Goal: Navigation & Orientation: Understand site structure

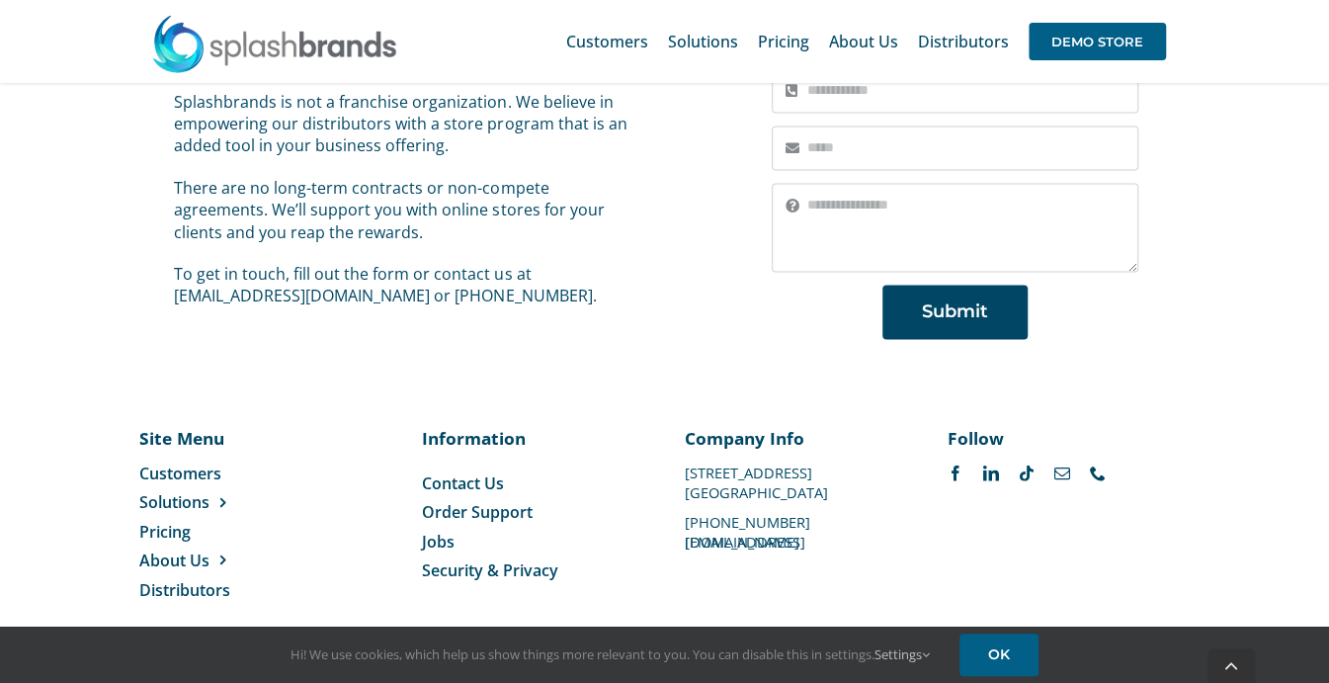
scroll to position [1530, 0]
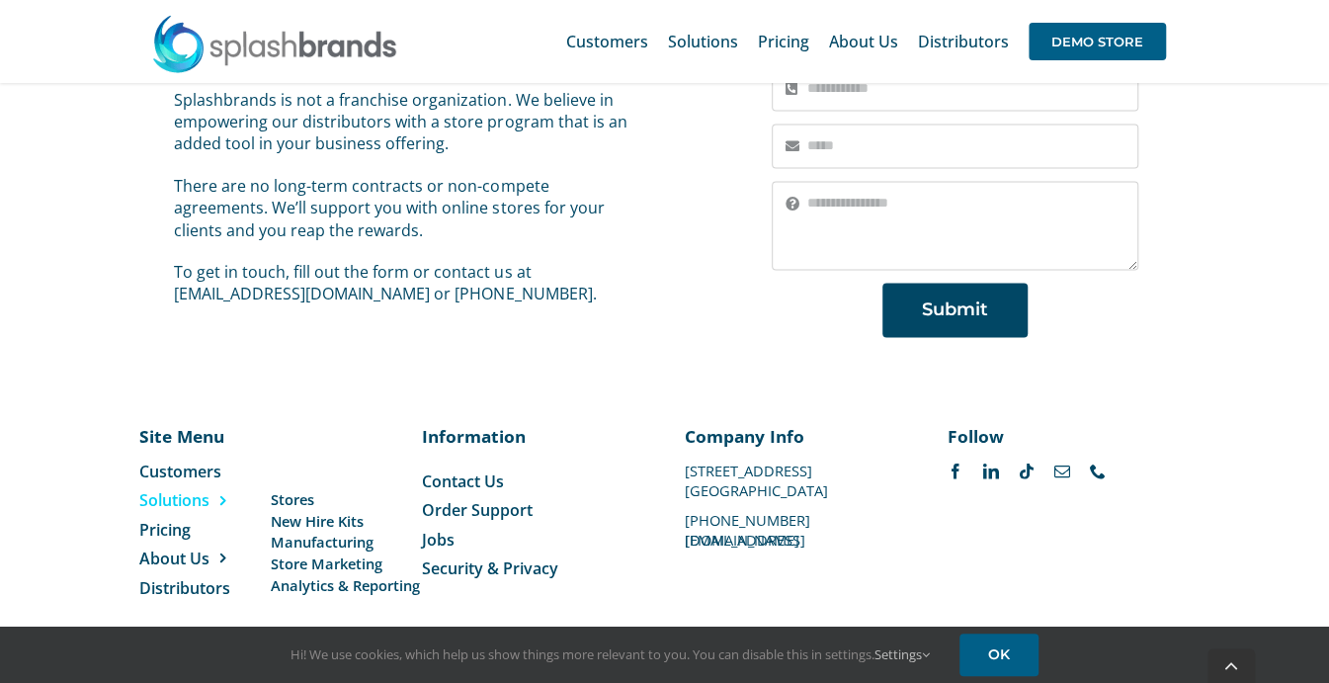
click at [269, 488] on link "Solutions" at bounding box center [209, 499] width 141 height 22
click at [283, 488] on span "Stores" at bounding box center [292, 498] width 43 height 21
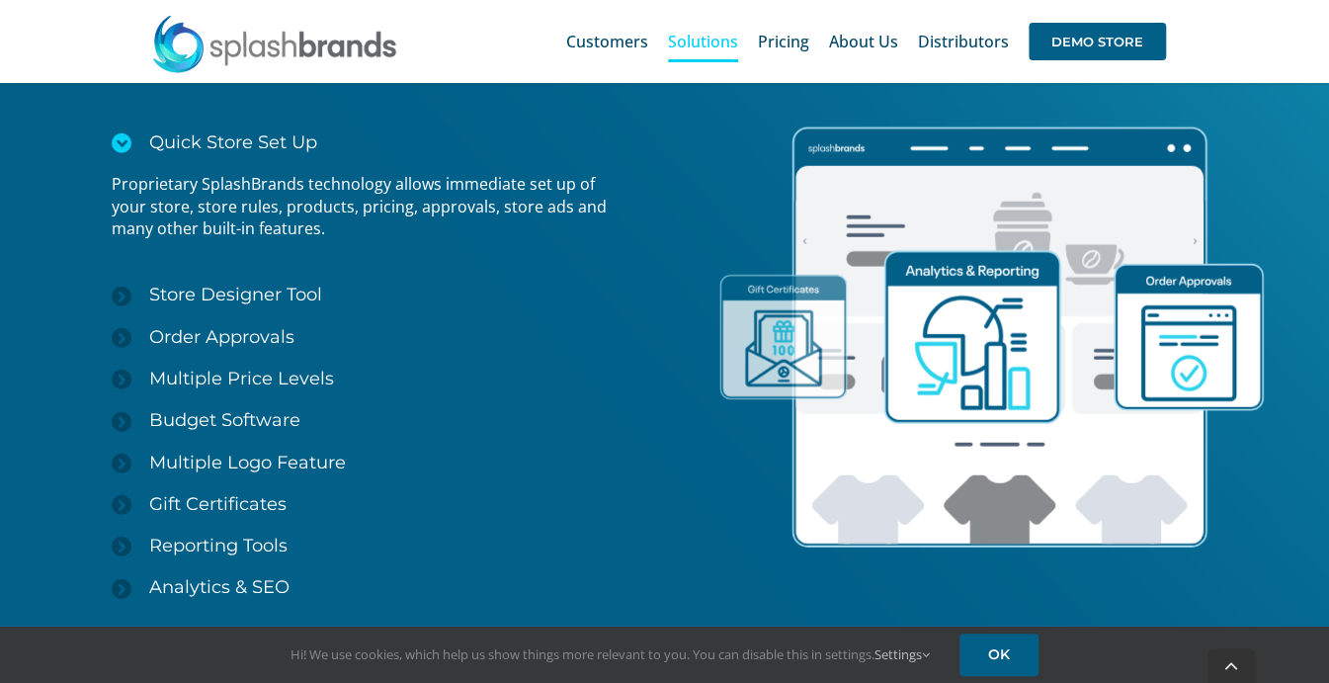
scroll to position [2751, 0]
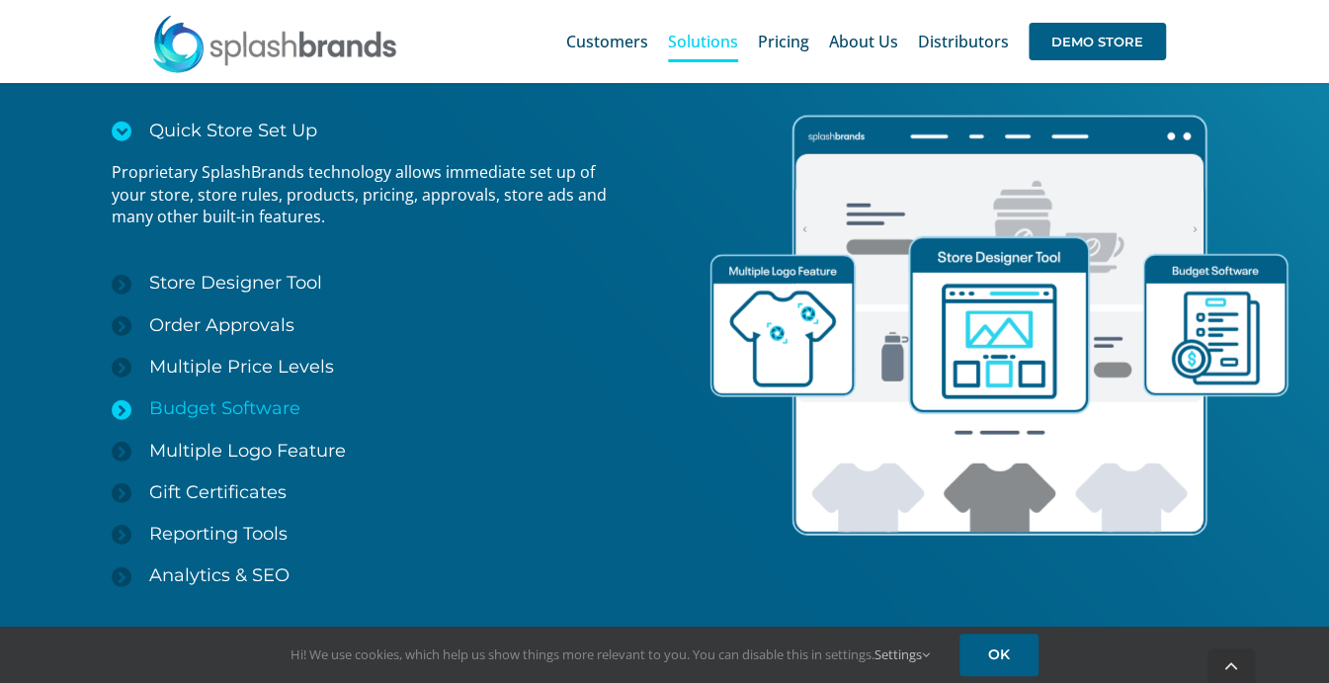
click at [238, 409] on span "Budget Software" at bounding box center [224, 408] width 151 height 22
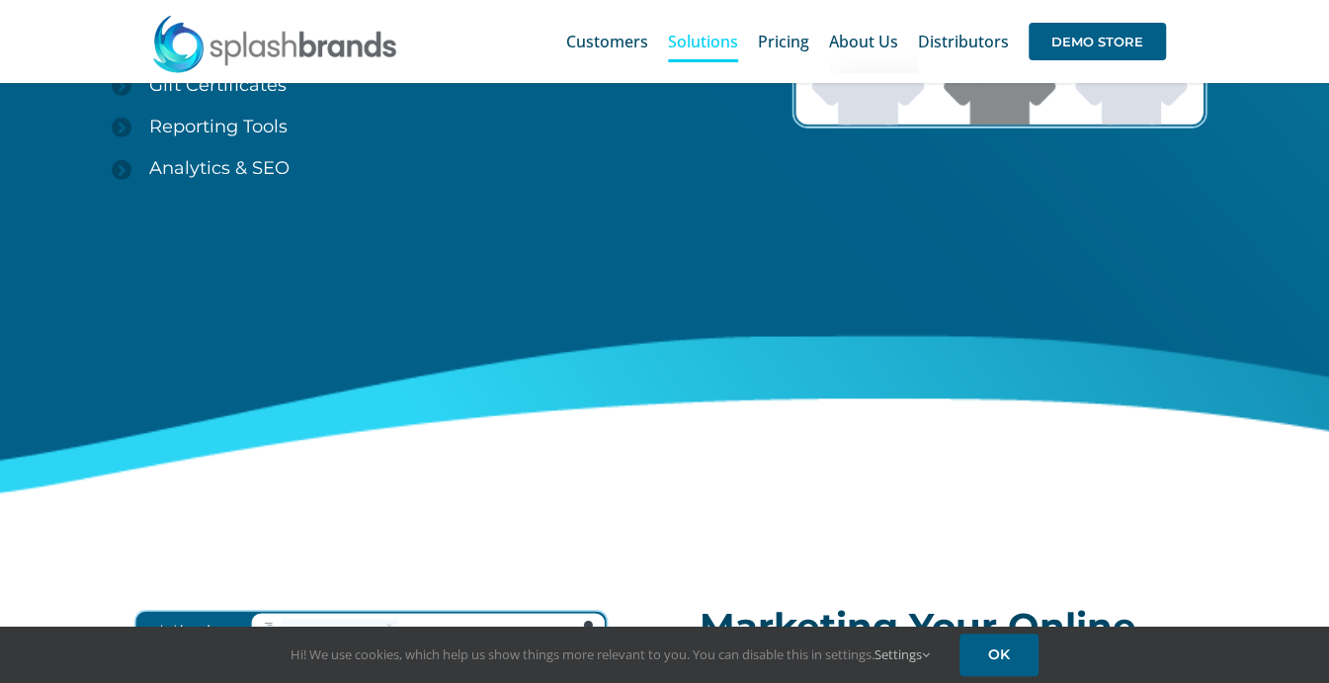
scroll to position [3146, 0]
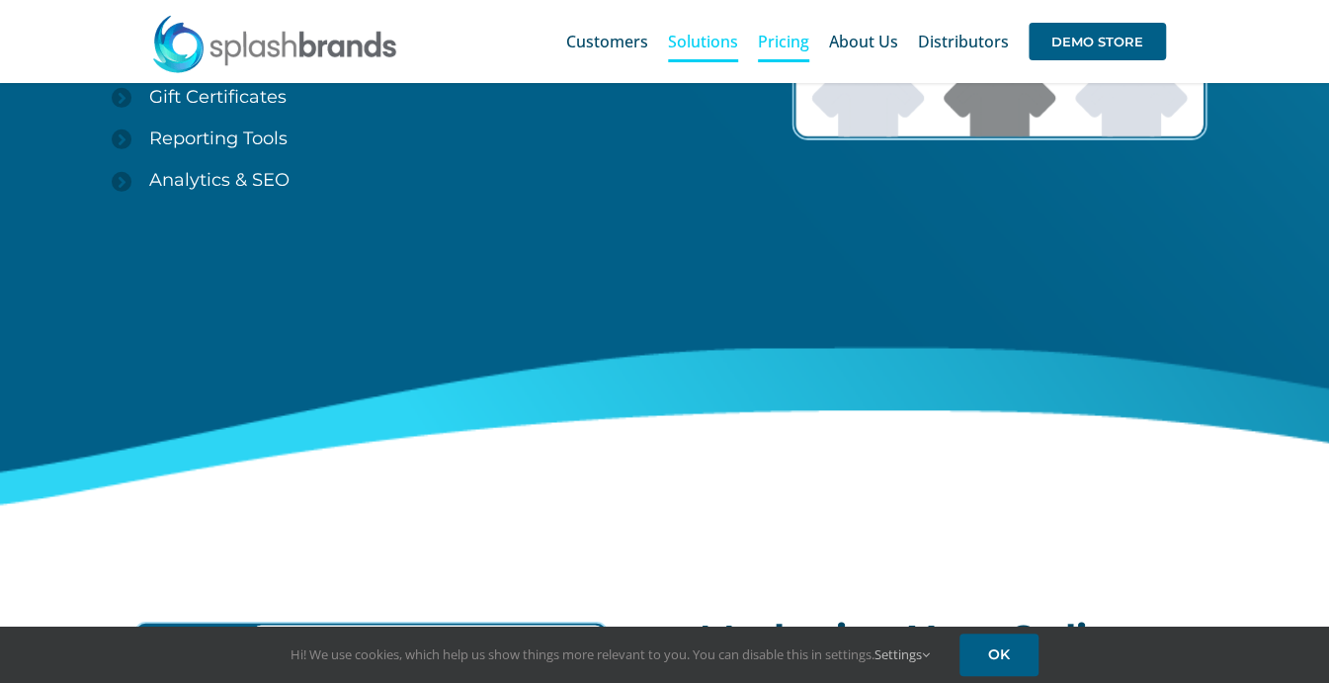
click at [805, 42] on span "Pricing" at bounding box center [783, 42] width 51 height 16
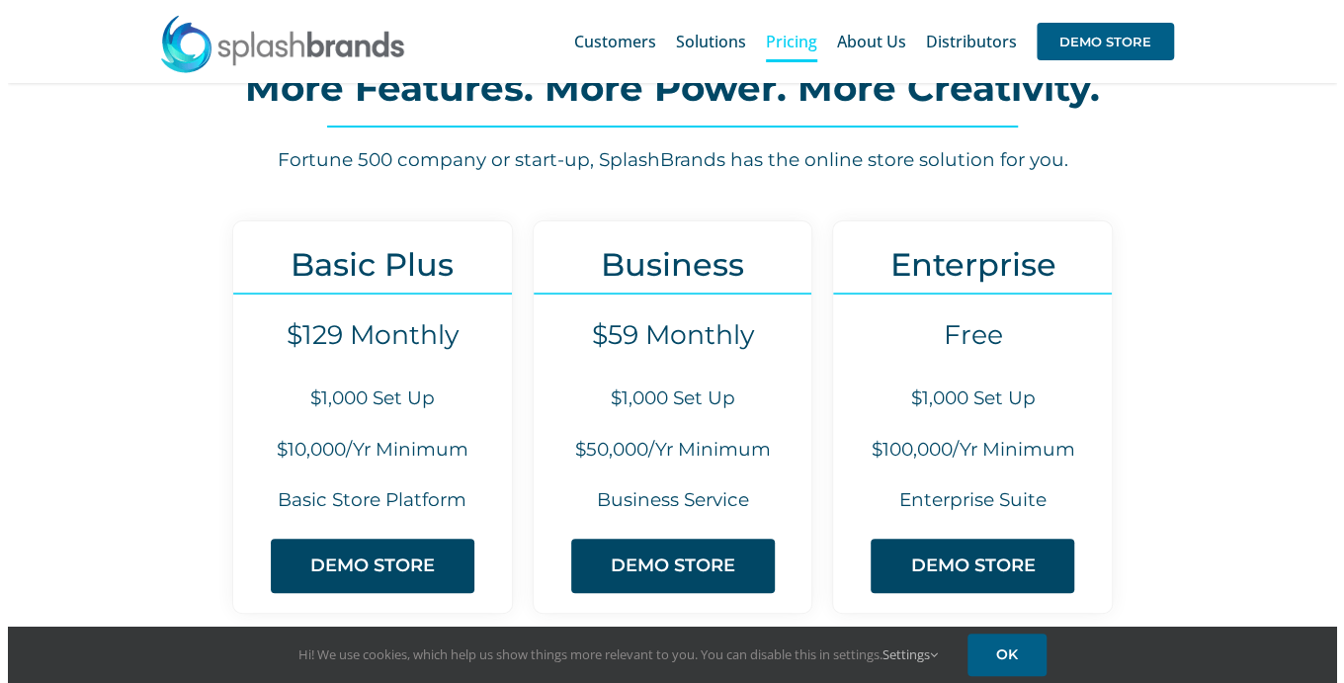
scroll to position [198, 0]
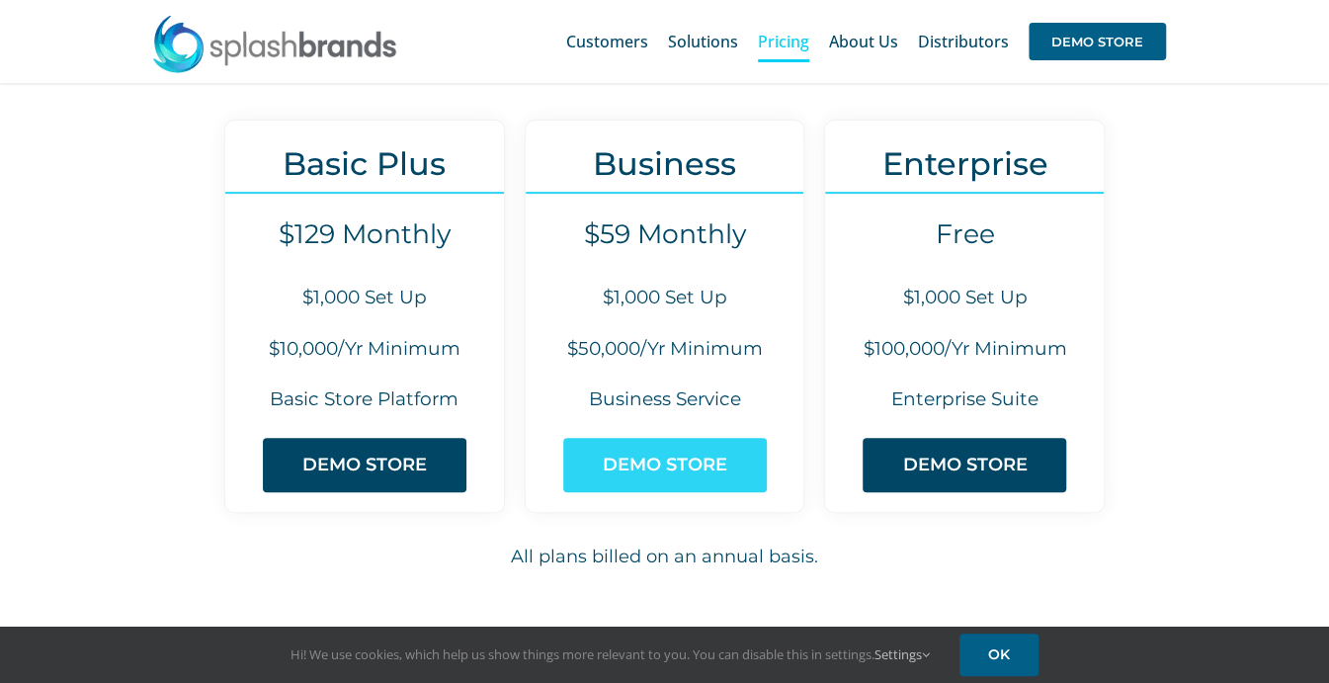
click at [644, 475] on link "DEMO STORE" at bounding box center [665, 465] width 204 height 54
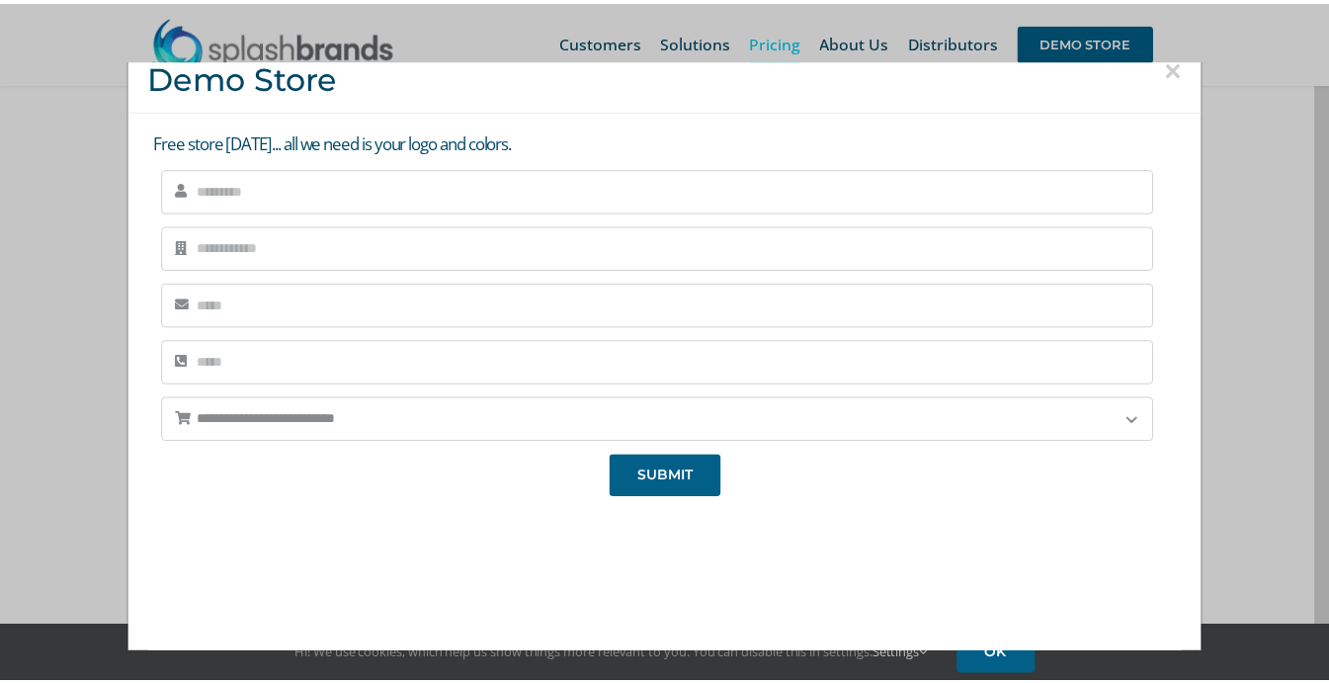
scroll to position [0, 0]
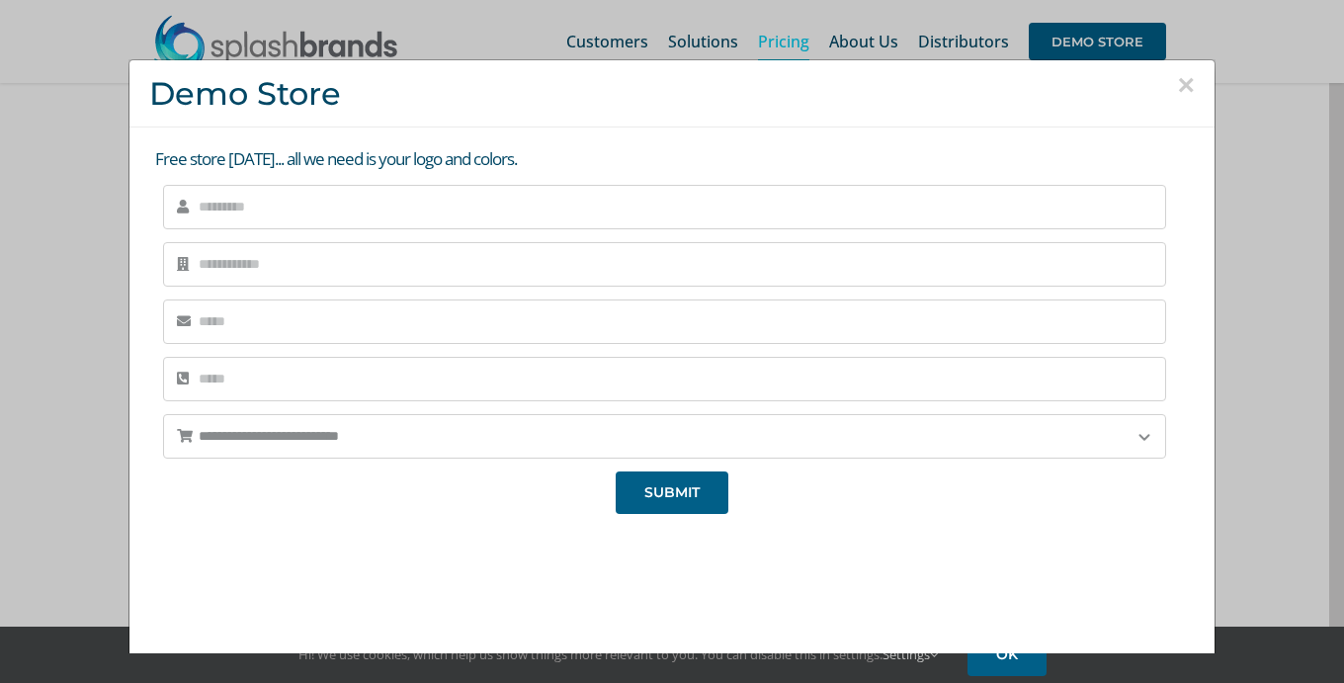
click at [1177, 89] on button "×" at bounding box center [1186, 85] width 18 height 30
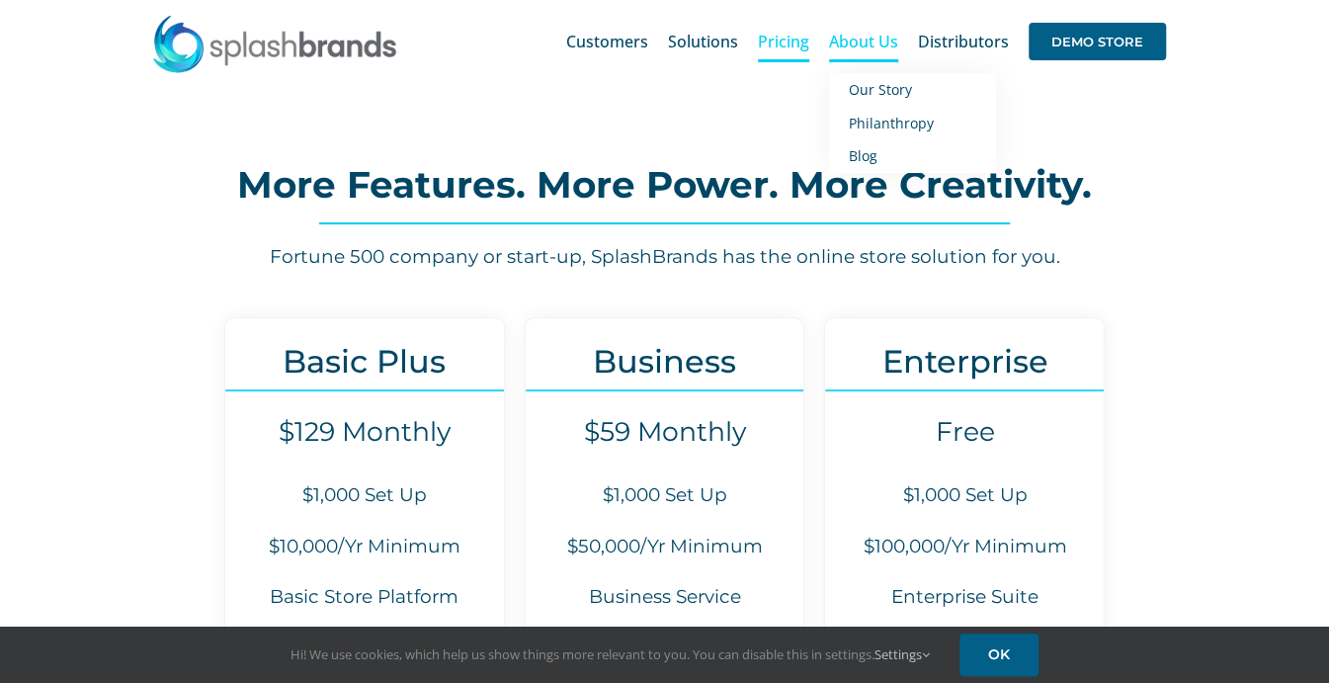
click at [854, 41] on span "About Us" at bounding box center [863, 42] width 69 height 16
click at [862, 84] on span "Our Story" at bounding box center [880, 89] width 63 height 19
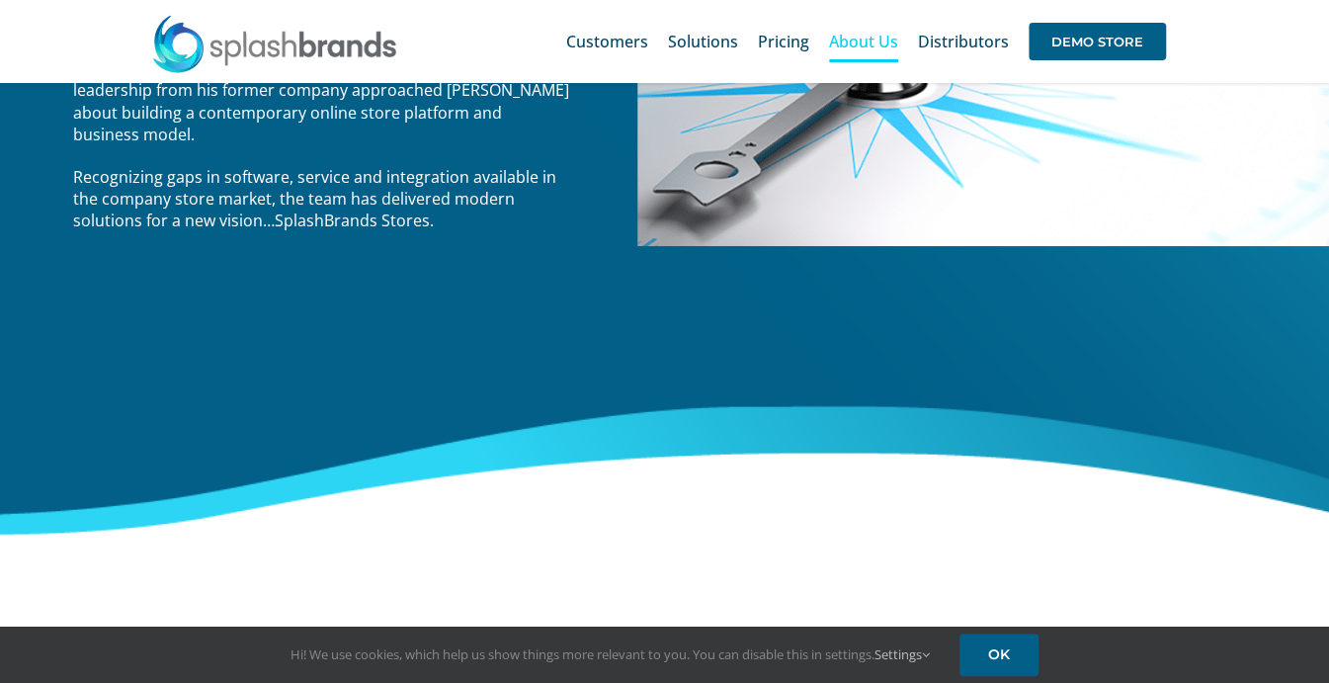
scroll to position [478, 0]
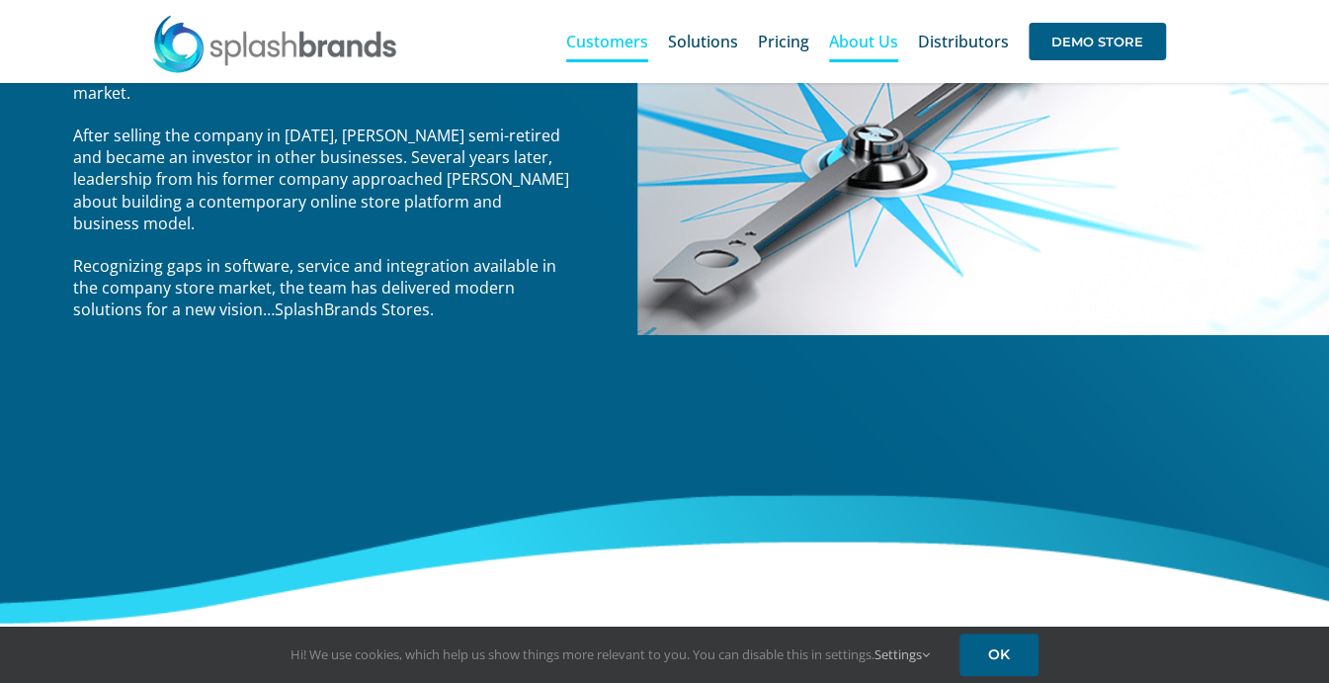
click at [626, 42] on span "Customers" at bounding box center [607, 42] width 82 height 16
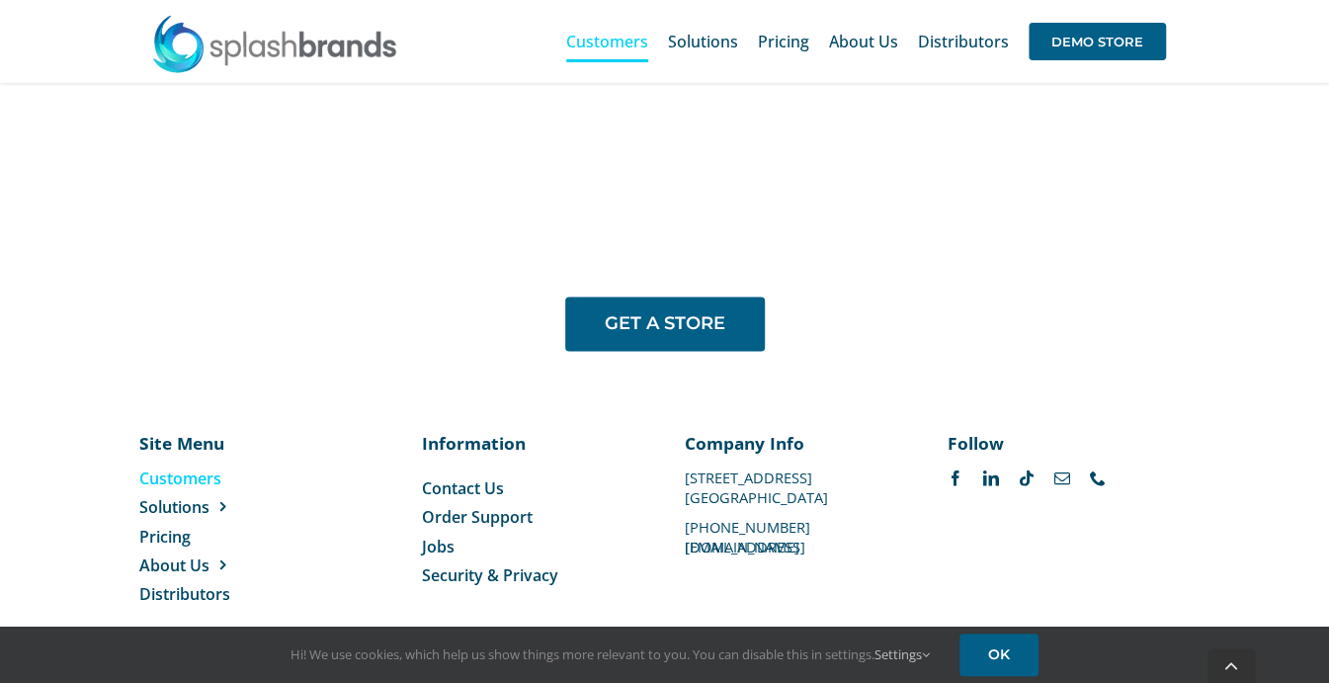
scroll to position [1623, 0]
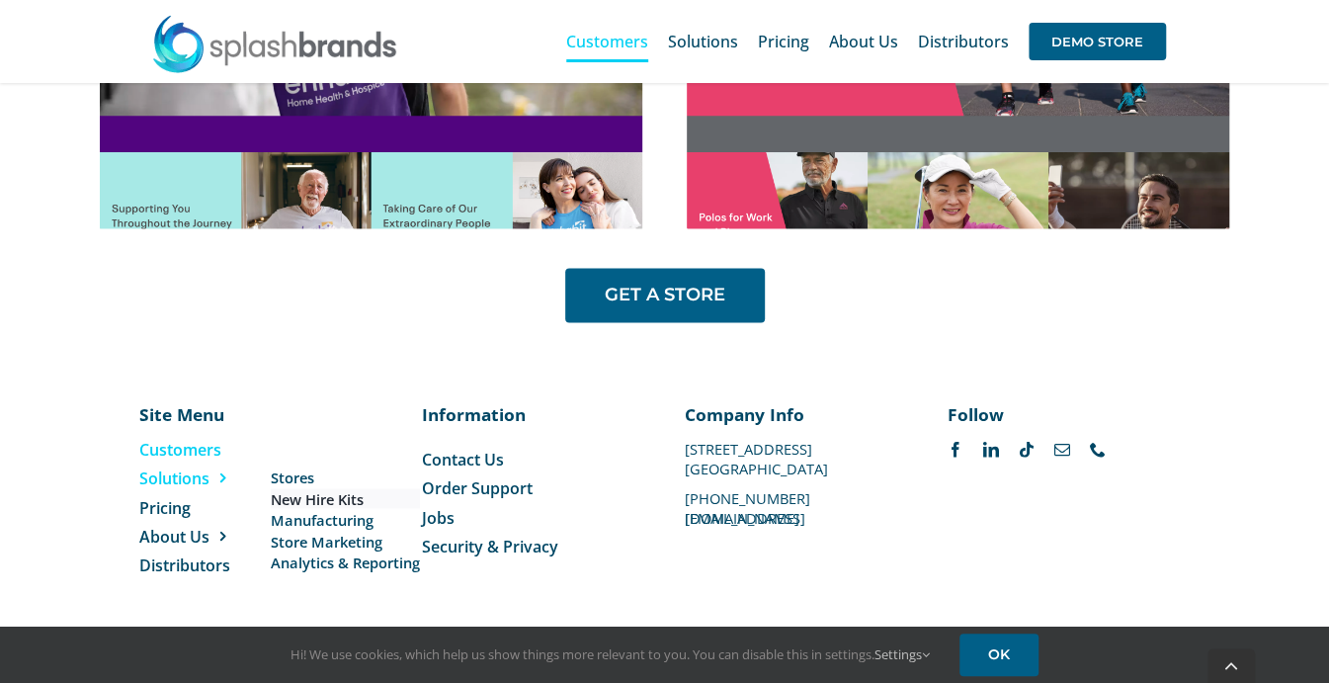
click at [314, 494] on span "New Hire Kits" at bounding box center [317, 498] width 93 height 21
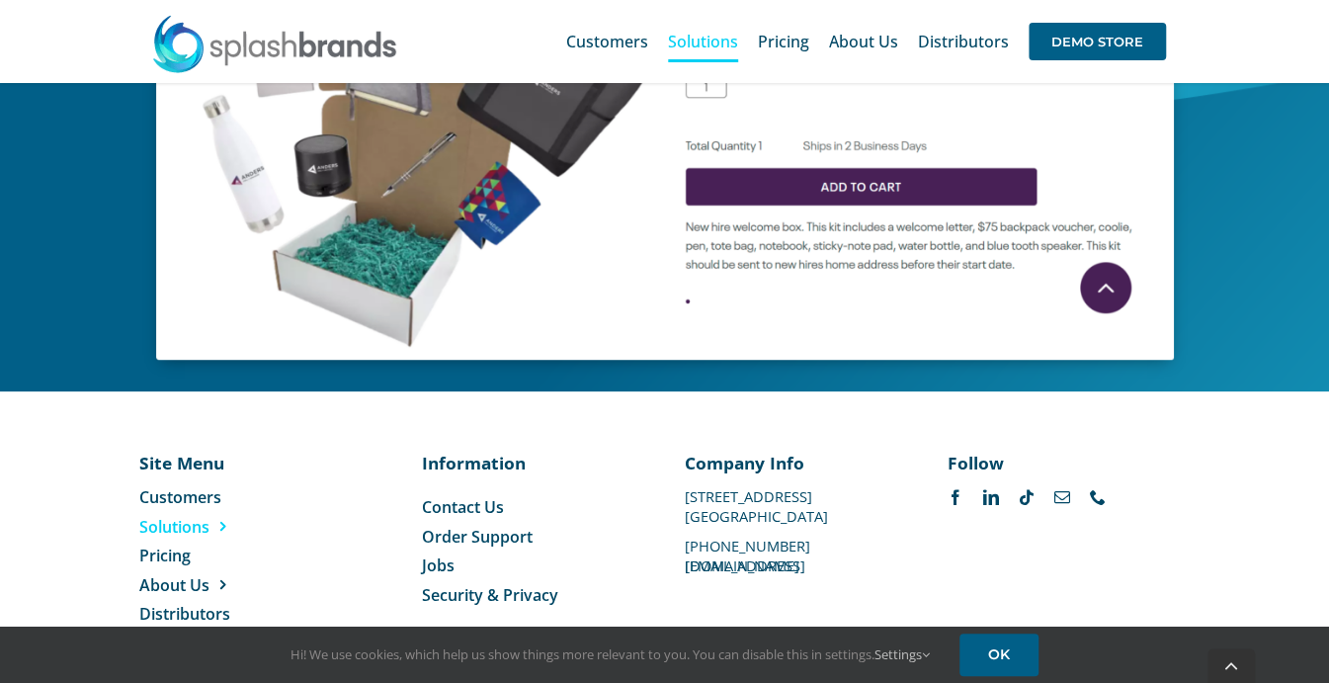
scroll to position [1104, 0]
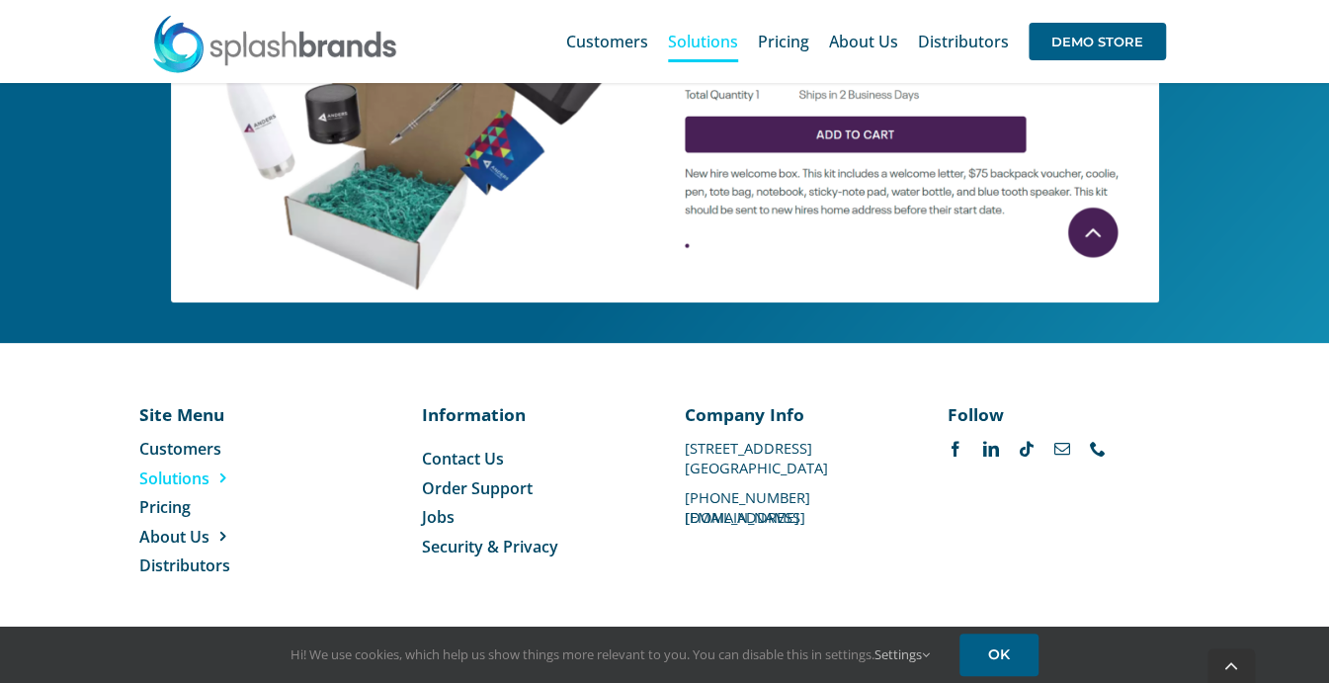
click at [445, 514] on span "Jobs" at bounding box center [438, 517] width 33 height 22
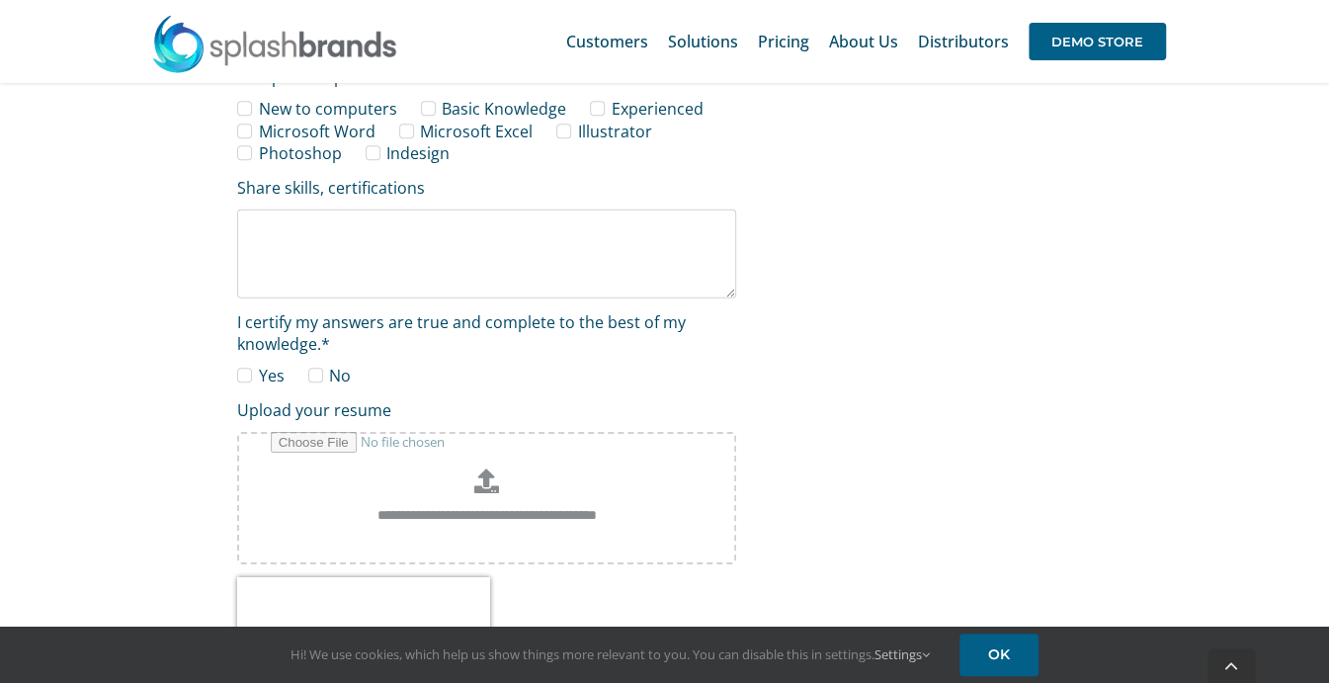
scroll to position [3508, 0]
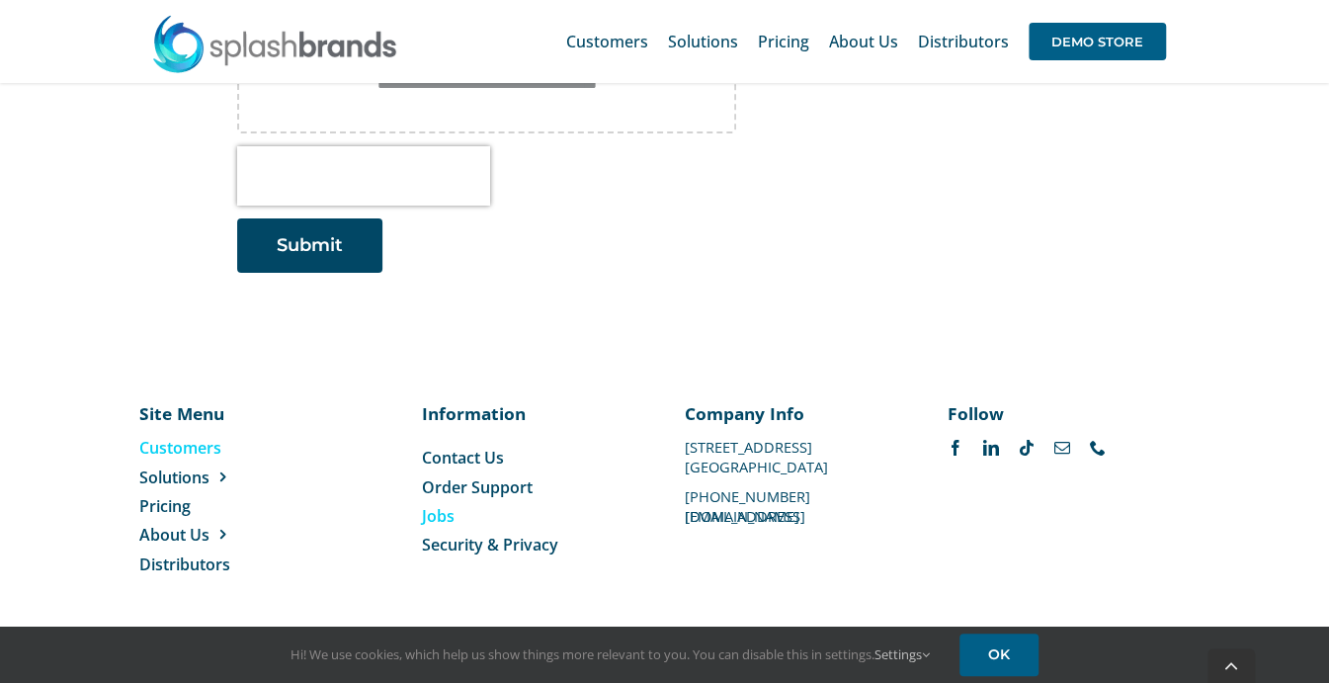
click at [213, 454] on span "Customers" at bounding box center [180, 448] width 82 height 22
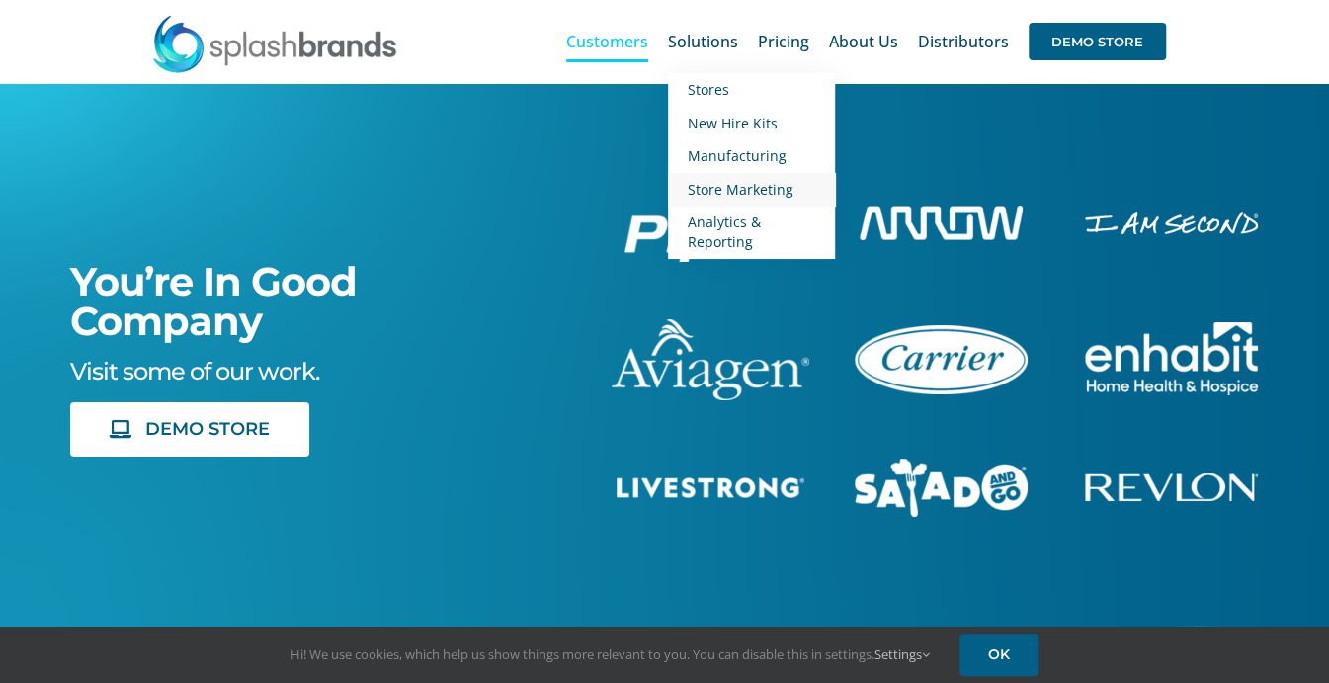
click at [715, 182] on span "Store Marketing" at bounding box center [741, 189] width 106 height 19
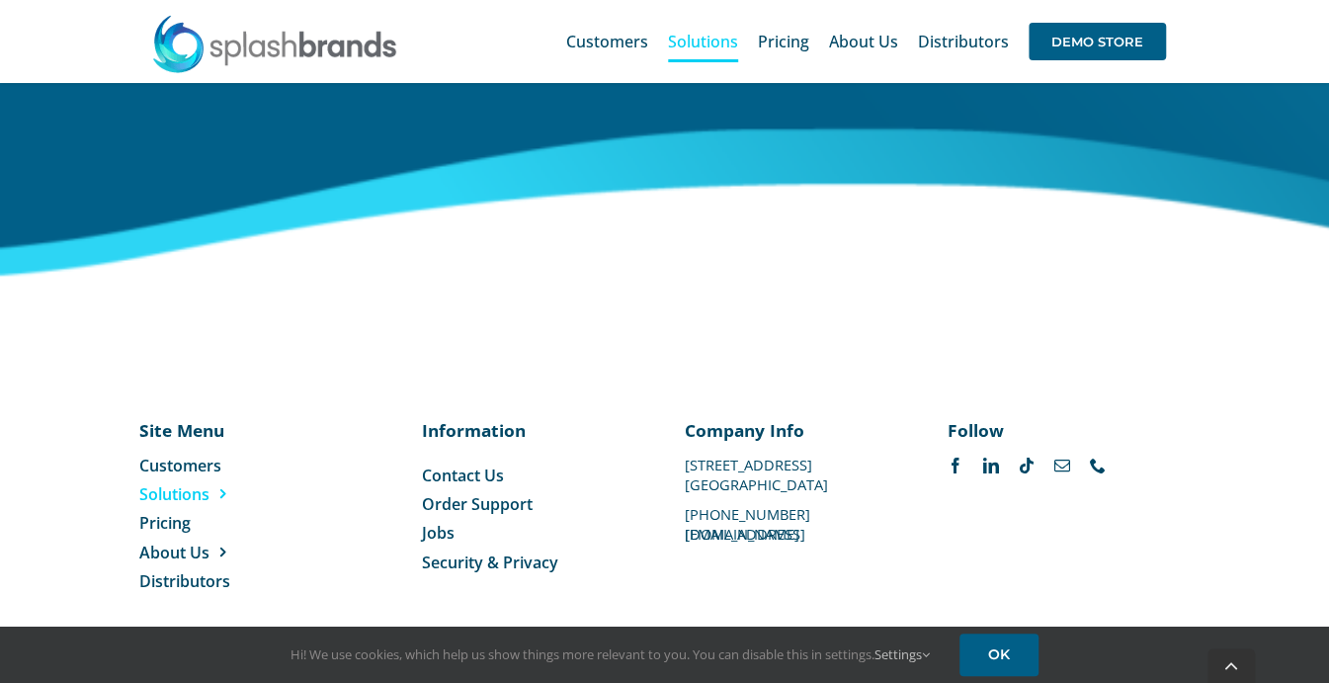
scroll to position [3398, 0]
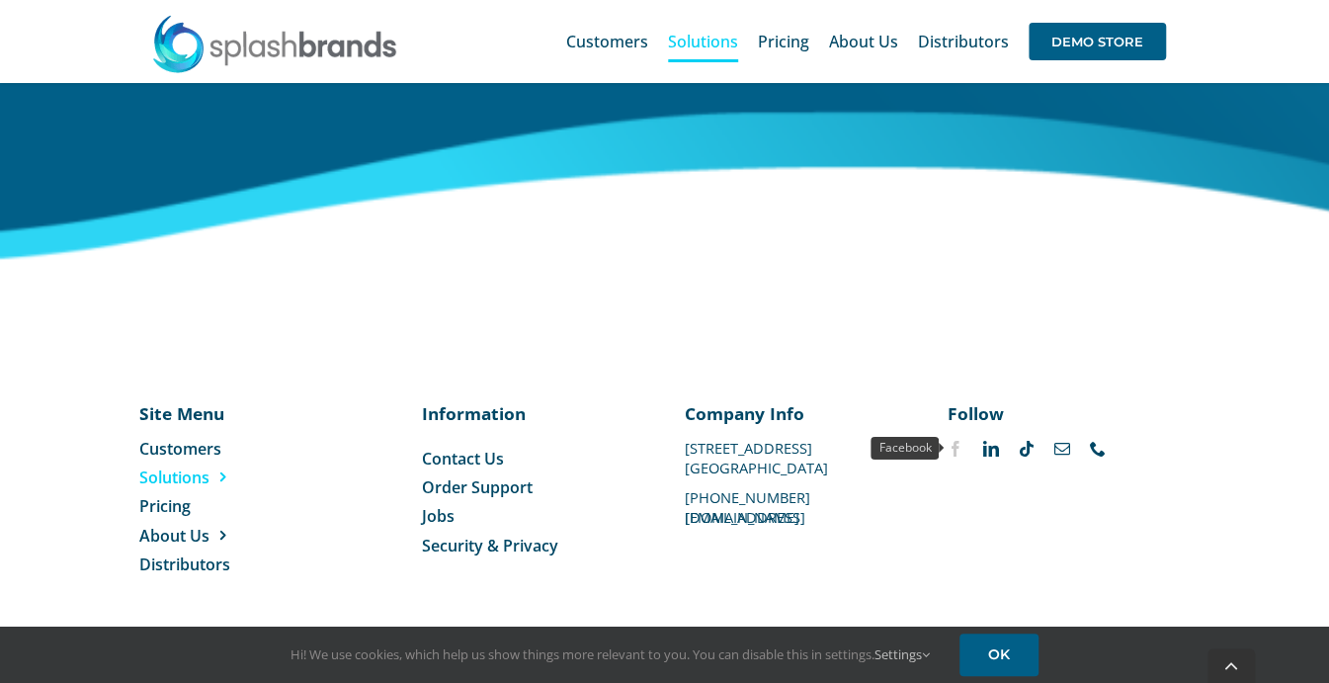
click at [957, 450] on link "facebook" at bounding box center [956, 449] width 16 height 16
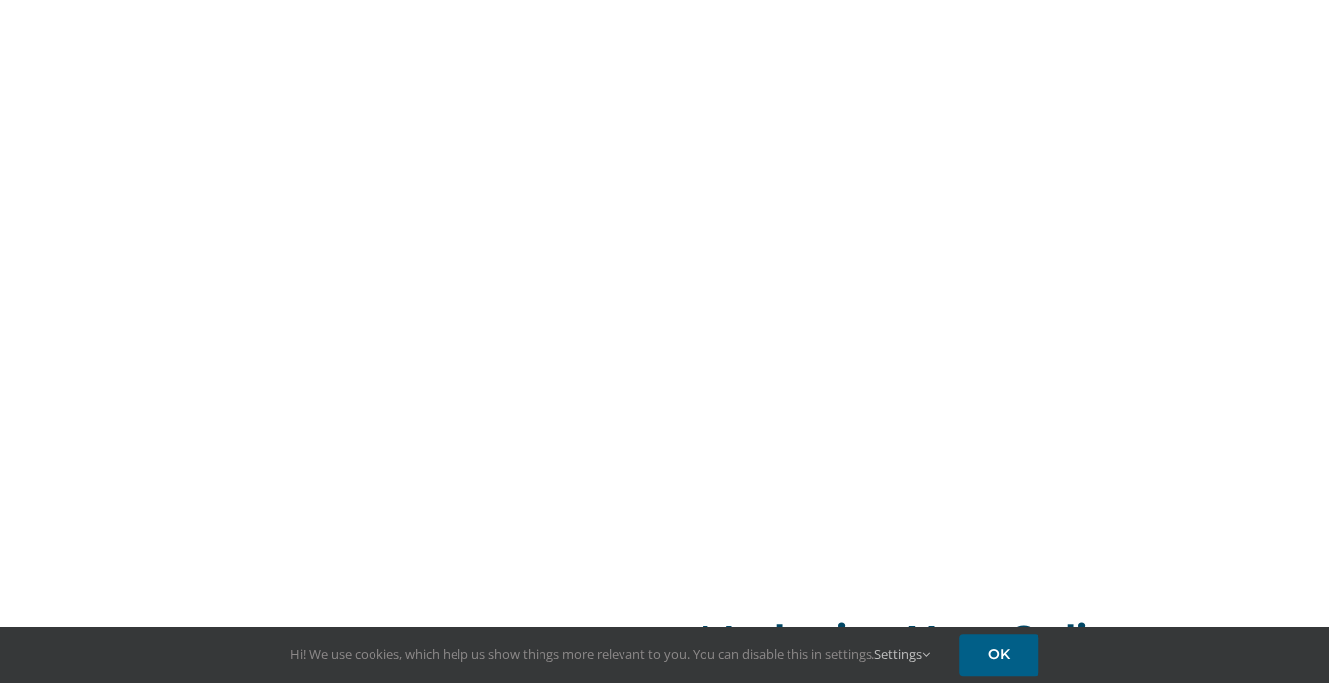
scroll to position [3229, 0]
